Goal: Navigation & Orientation: Find specific page/section

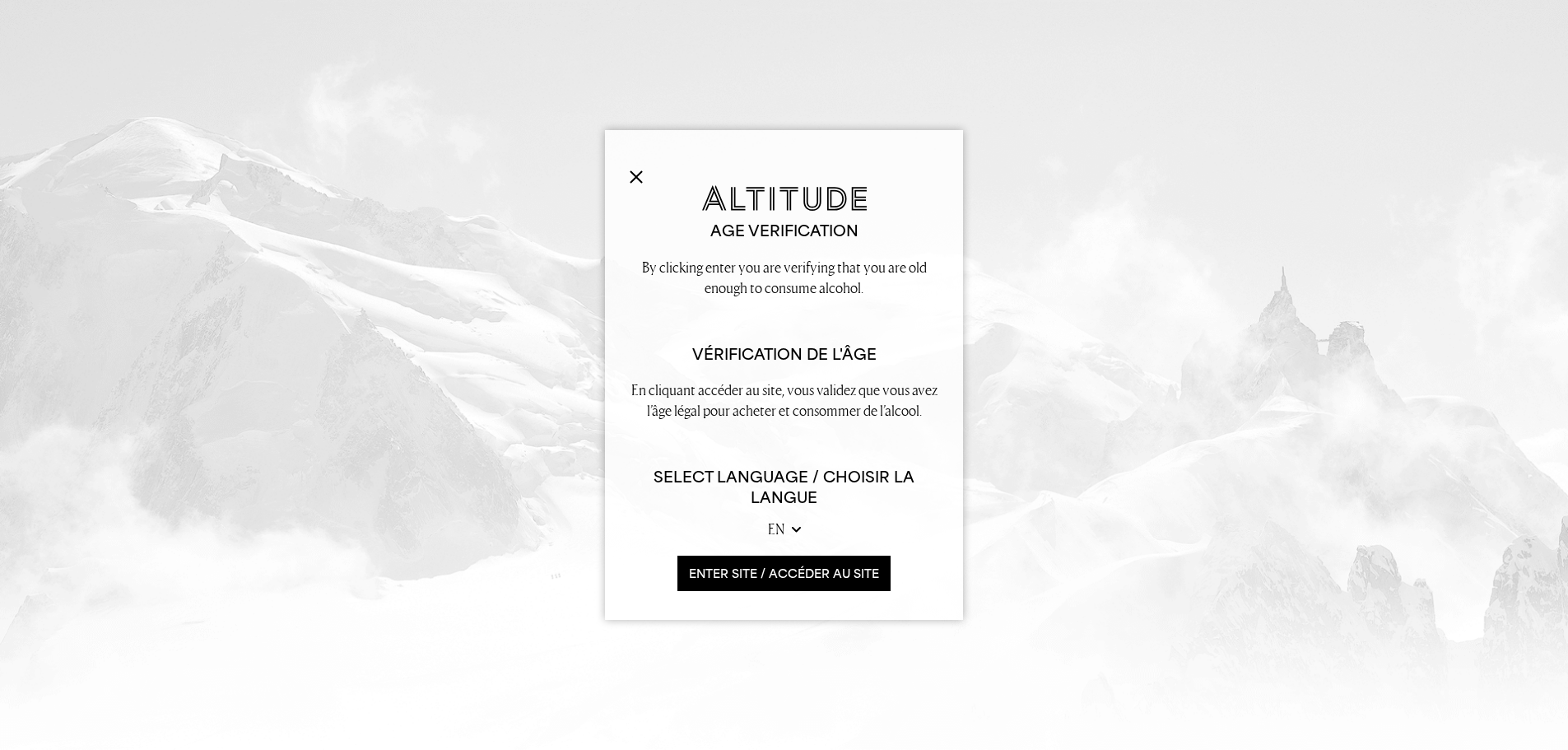
click at [776, 577] on button "ENTER SITE / accéder au site" at bounding box center [784, 573] width 213 height 35
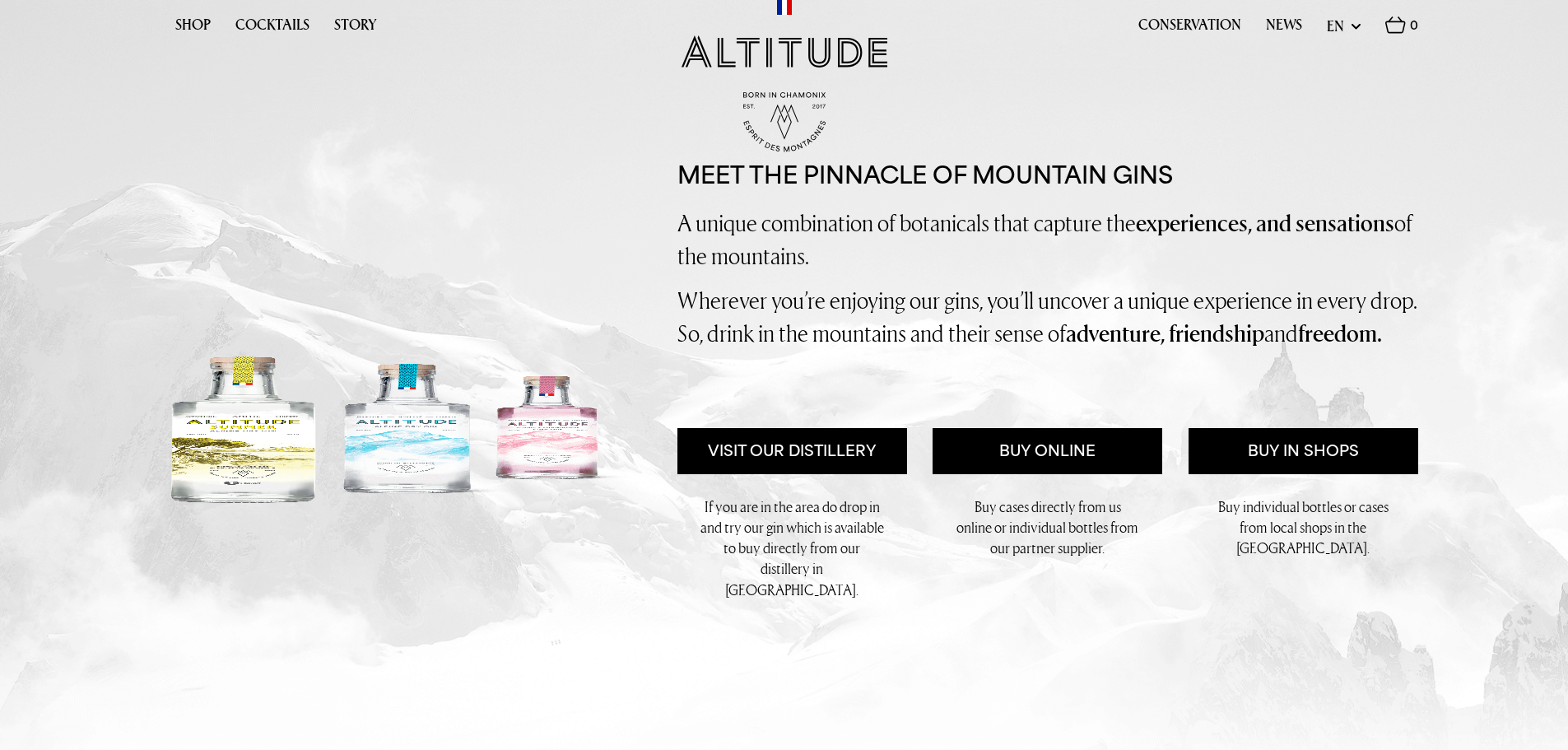
click at [1342, 28] on select "en fr" at bounding box center [1344, 26] width 33 height 20
select select "fr"
click at [1327, 16] on select "en fr" at bounding box center [1344, 26] width 33 height 20
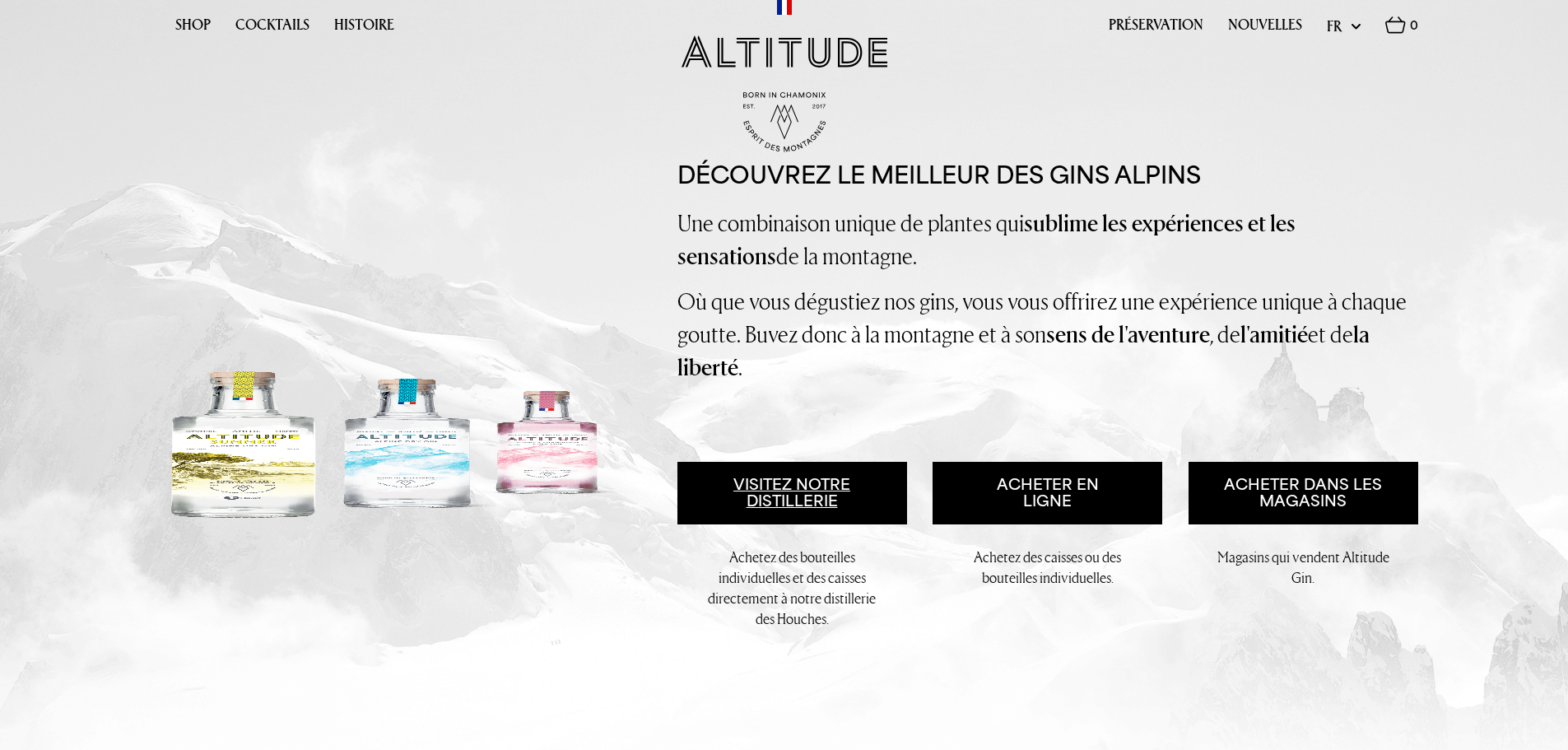
click at [849, 514] on link "Visitez notre distillerie" at bounding box center [792, 493] width 230 height 62
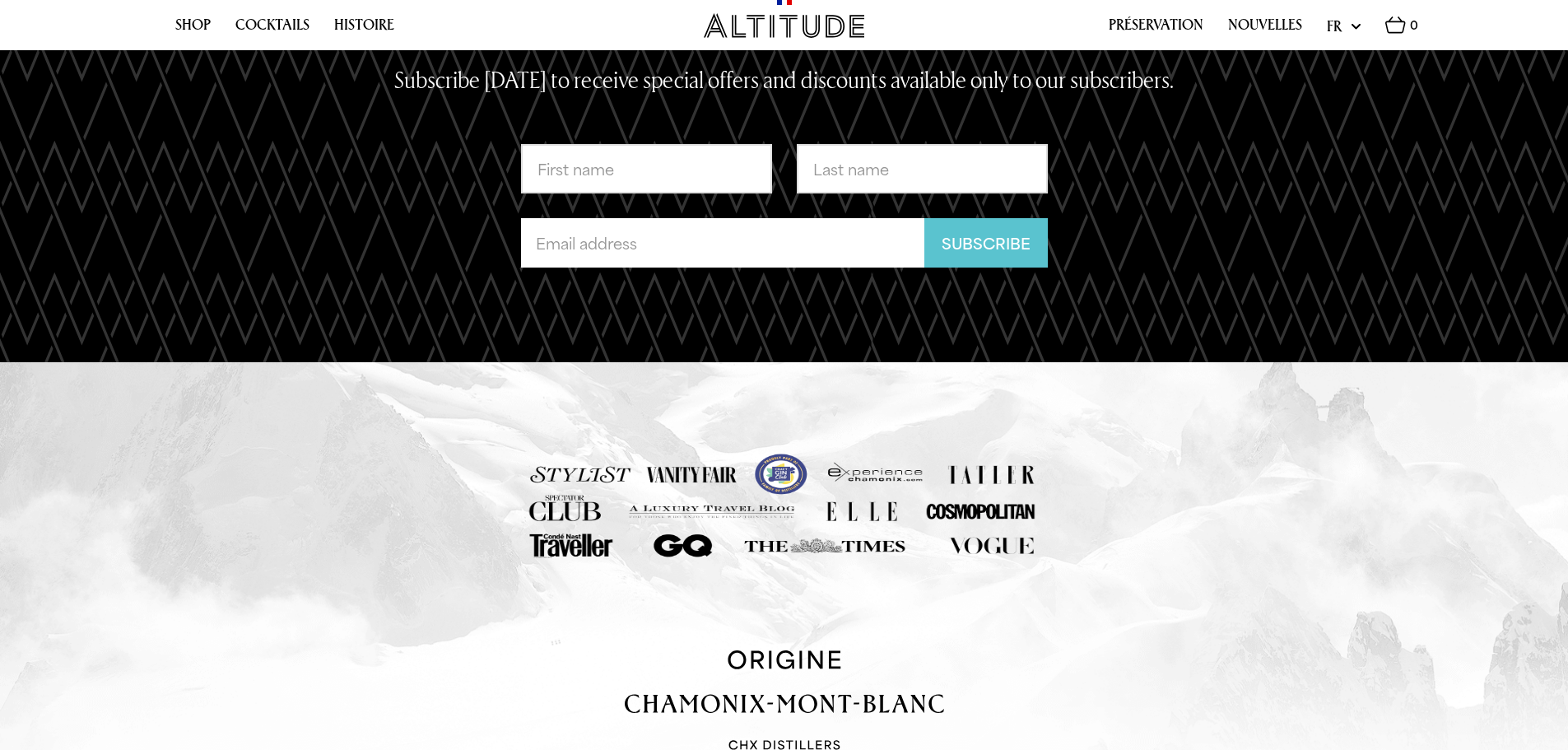
scroll to position [3893, 0]
